Goal: Transaction & Acquisition: Book appointment/travel/reservation

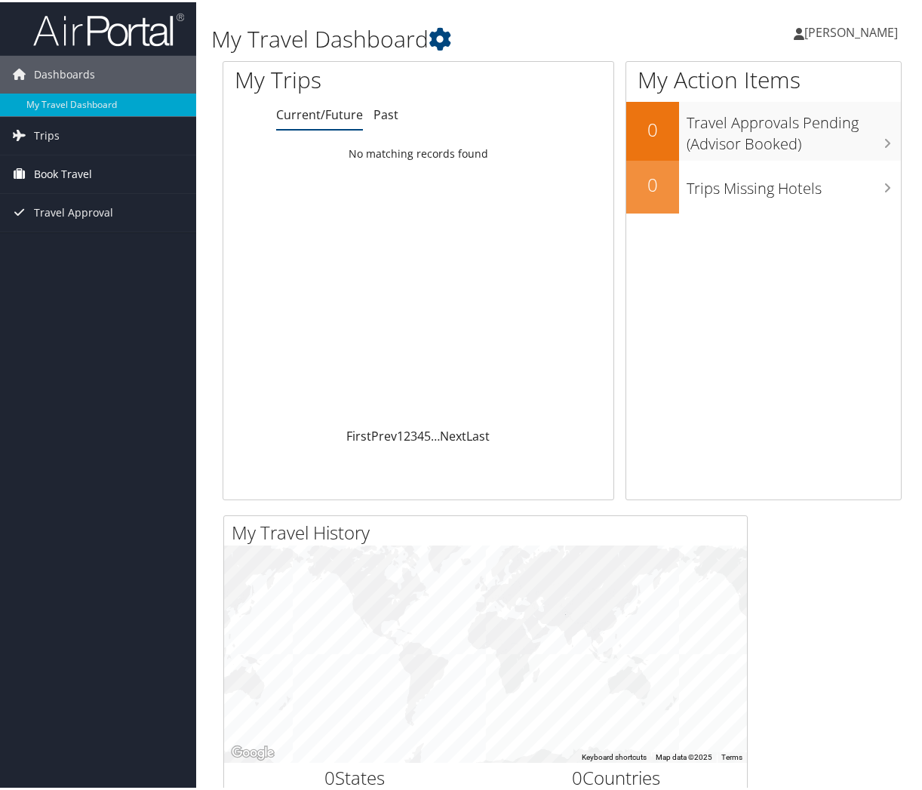
click at [72, 177] on span "Book Travel" at bounding box center [63, 172] width 58 height 38
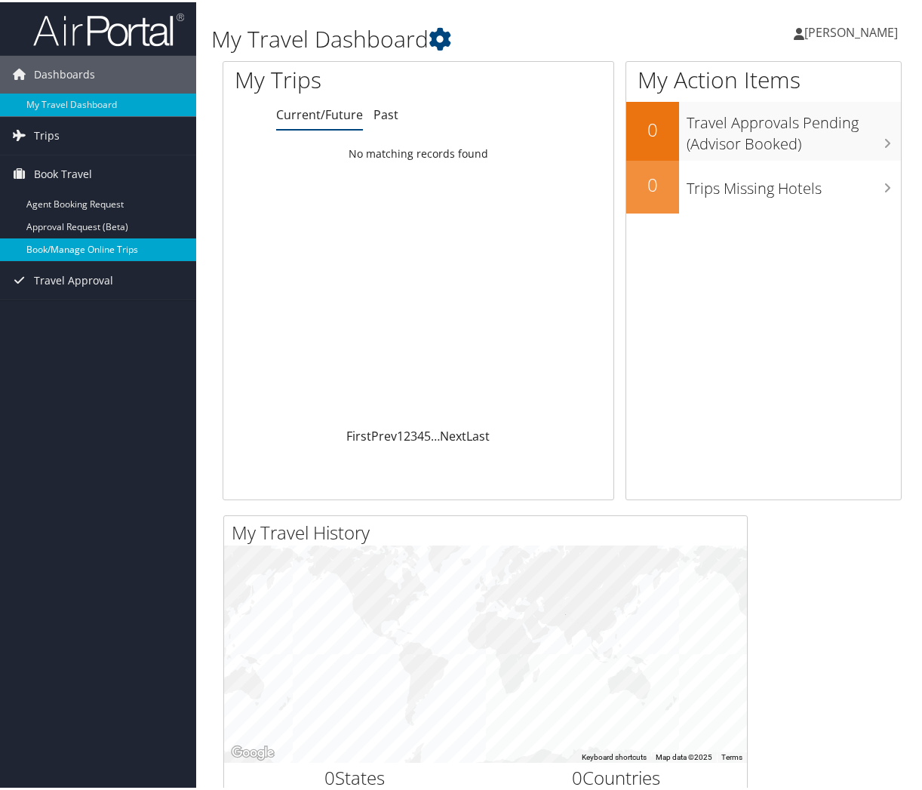
click at [82, 243] on link "Book/Manage Online Trips" at bounding box center [98, 247] width 196 height 23
